Goal: Book appointment/travel/reservation

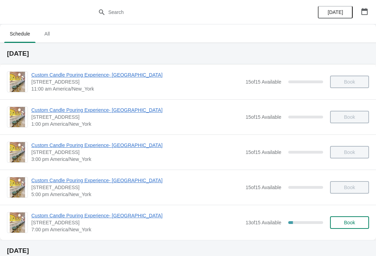
click at [51, 216] on span "Custom Candle Pouring Experience- [GEOGRAPHIC_DATA]" at bounding box center [136, 215] width 210 height 7
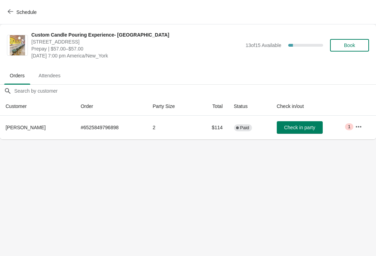
click at [296, 129] on span "Check in party" at bounding box center [299, 127] width 31 height 6
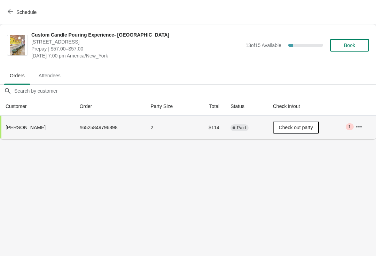
click at [13, 15] on button "Schedule" at bounding box center [22, 12] width 39 height 13
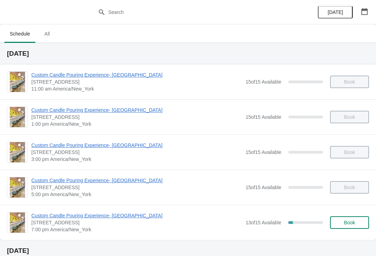
click at [345, 225] on button "Book" at bounding box center [349, 222] width 39 height 13
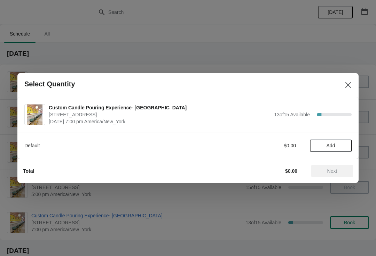
click at [336, 146] on span "Add" at bounding box center [330, 146] width 29 height 6
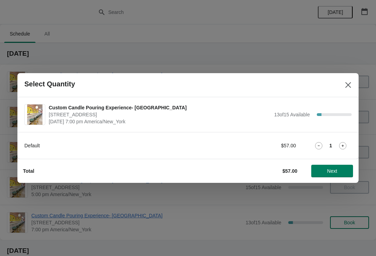
click at [340, 142] on icon at bounding box center [342, 145] width 7 height 7
click at [329, 176] on button "Next" at bounding box center [332, 170] width 42 height 13
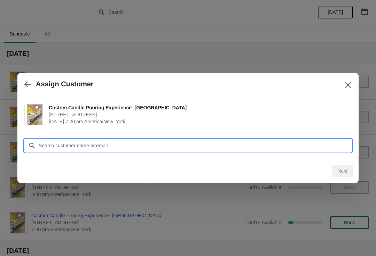
click at [313, 140] on input "Customer" at bounding box center [194, 145] width 313 height 13
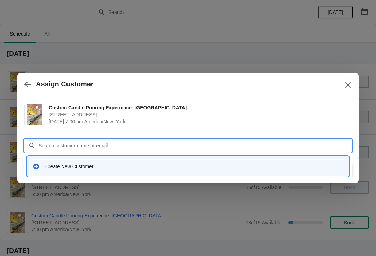
click at [289, 176] on div "Create New Customer" at bounding box center [187, 166] width 321 height 20
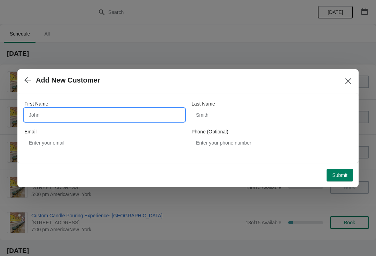
click at [70, 115] on input "First Name" at bounding box center [104, 114] width 160 height 13
type input "[PERSON_NAME]"
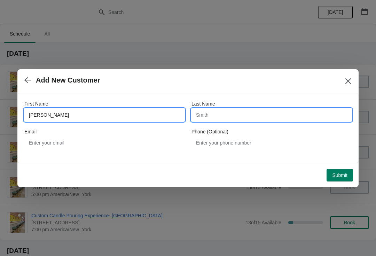
click at [233, 118] on input "Last Name" at bounding box center [271, 114] width 160 height 13
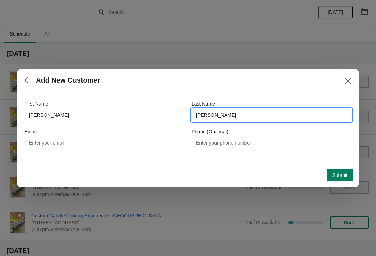
type input "[PERSON_NAME]"
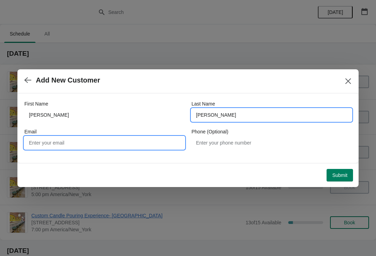
click at [102, 141] on input "Email" at bounding box center [104, 142] width 160 height 13
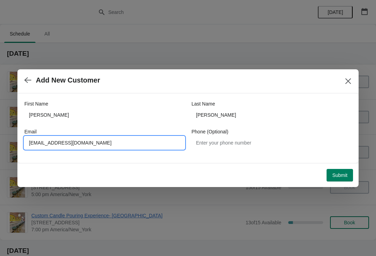
type input "[EMAIL_ADDRESS][DOMAIN_NAME]"
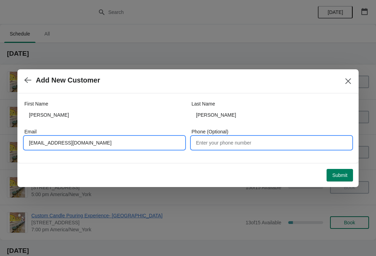
click at [240, 146] on input "Phone (Optional)" at bounding box center [271, 142] width 160 height 13
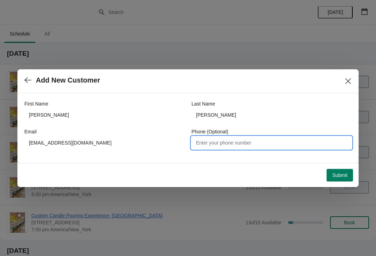
click at [344, 173] on span "Submit" at bounding box center [339, 175] width 15 height 6
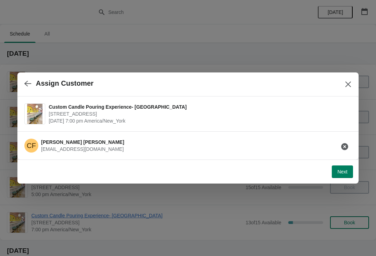
click at [343, 171] on span "Next" at bounding box center [342, 172] width 10 height 6
select select "Friend"
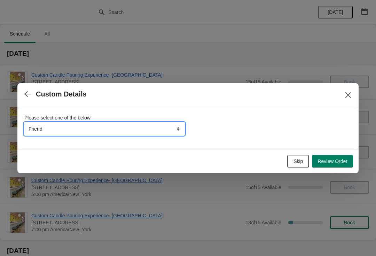
click at [145, 128] on select "Friend Instagram TikTok Yelp Walk-by Attended an event Google Other" at bounding box center [104, 128] width 160 height 13
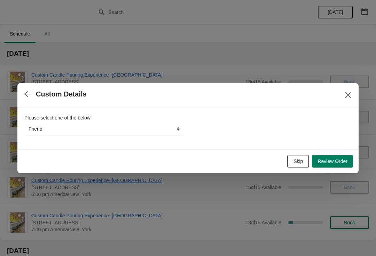
click at [336, 161] on span "Review Order" at bounding box center [332, 161] width 30 height 6
